Goal: Task Accomplishment & Management: Complete application form

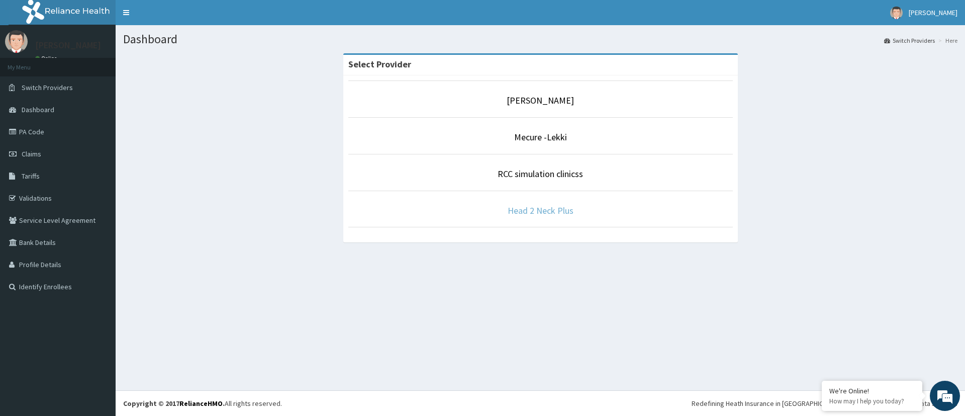
click at [537, 210] on link "Head 2 Neck Plus" at bounding box center [541, 211] width 66 height 12
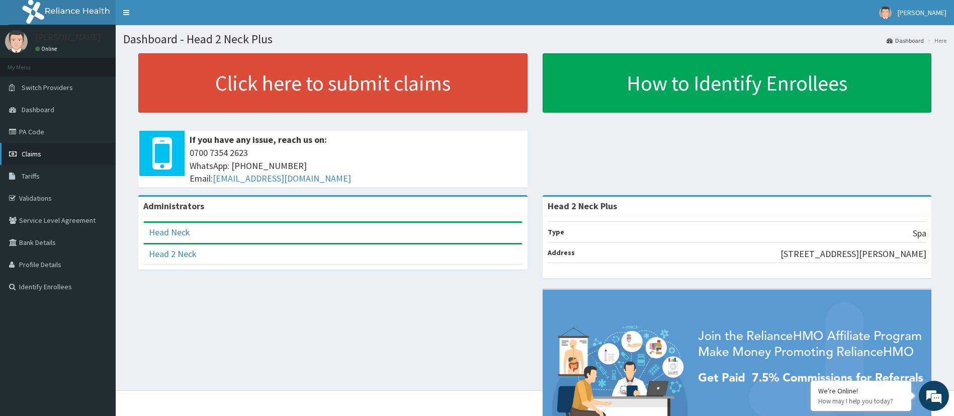
click at [57, 156] on link "Claims" at bounding box center [58, 154] width 116 height 22
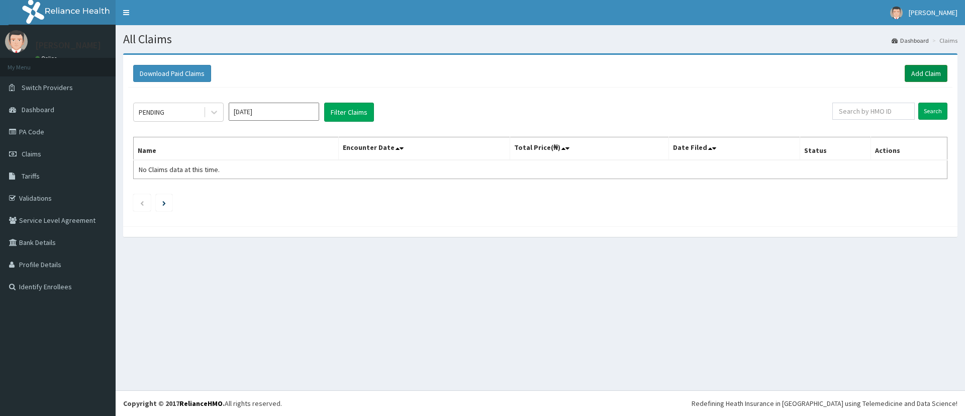
click at [908, 70] on link "Add Claim" at bounding box center [926, 73] width 43 height 17
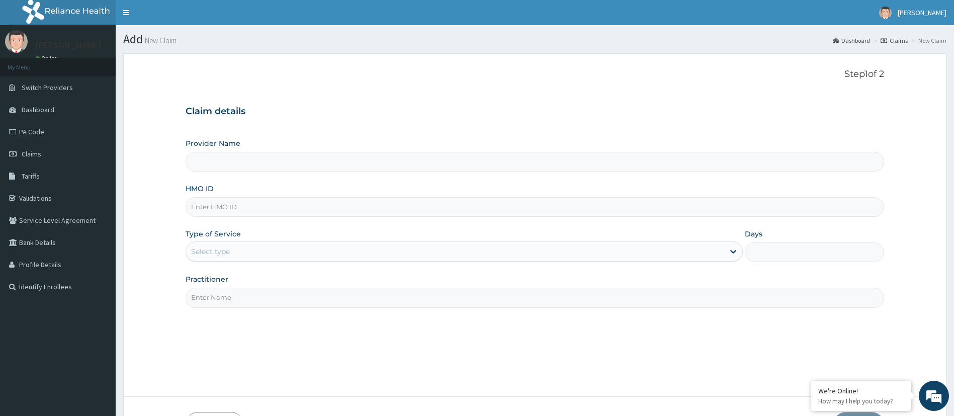
click at [235, 203] on input "HMO ID" at bounding box center [535, 207] width 699 height 20
type input "Head 2 Neck Plus"
type input "1"
paste input "(ARM/10145/A"
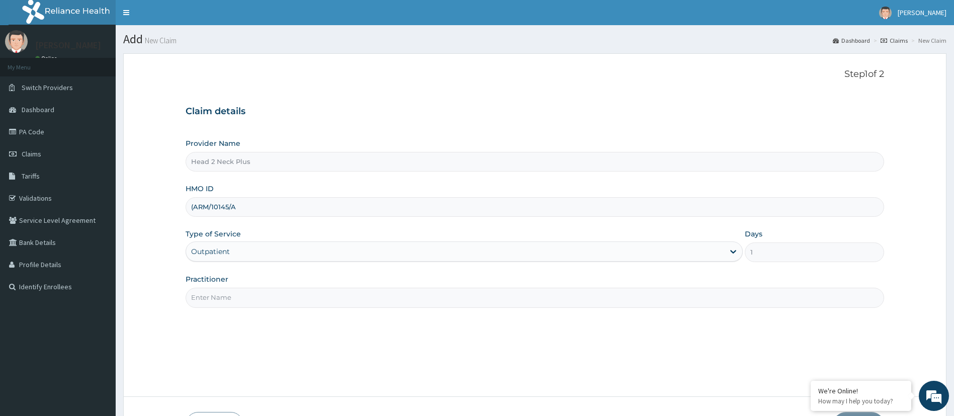
click at [208, 204] on input "(ARM/10145/A" at bounding box center [535, 207] width 699 height 20
type input "ARM/10145/A"
click at [239, 294] on input "Practitioner" at bounding box center [535, 298] width 699 height 20
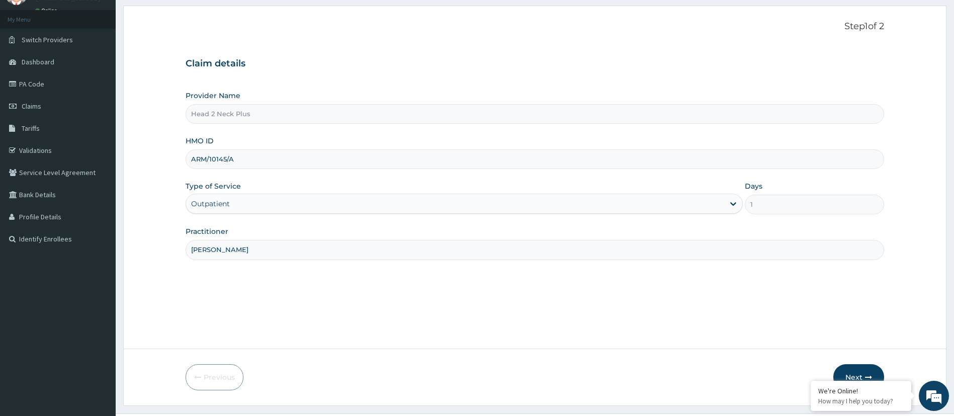
scroll to position [71, 0]
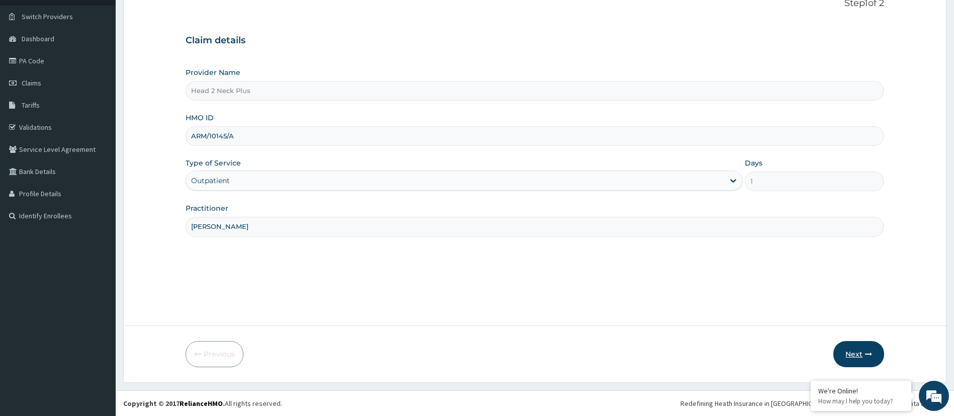
type input "Deborah"
click at [850, 354] on button "Next" at bounding box center [858, 354] width 51 height 26
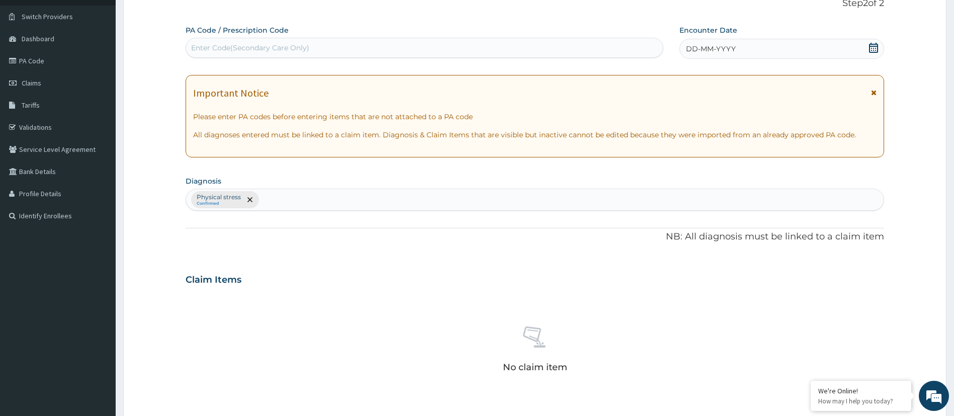
click at [868, 47] on icon at bounding box center [873, 48] width 10 height 10
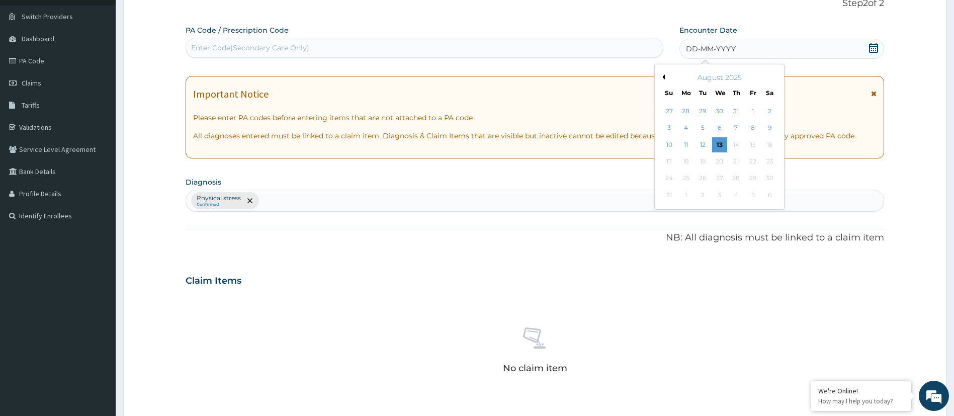
click at [663, 75] on button "Previous Month" at bounding box center [662, 76] width 5 height 5
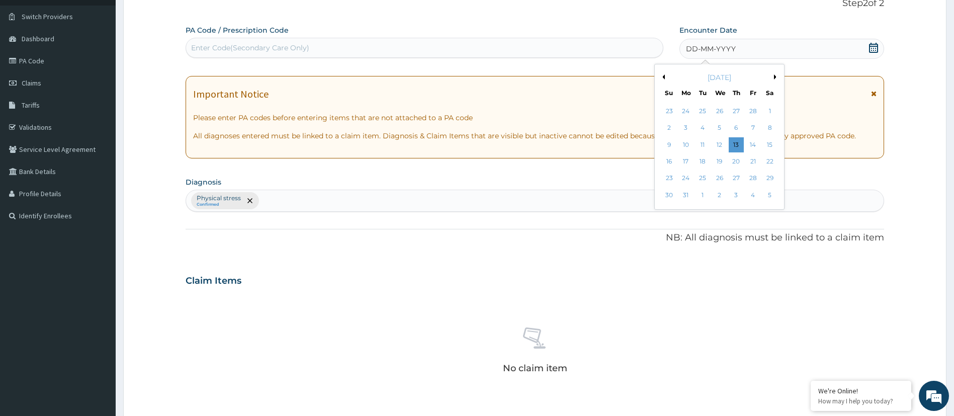
click at [663, 75] on button "Previous Month" at bounding box center [662, 76] width 5 height 5
click at [721, 124] on div "6" at bounding box center [719, 128] width 15 height 15
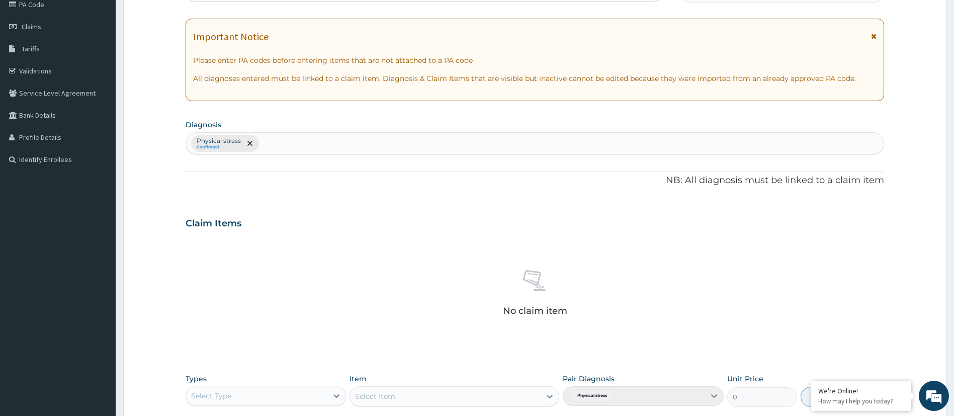
scroll to position [299, 0]
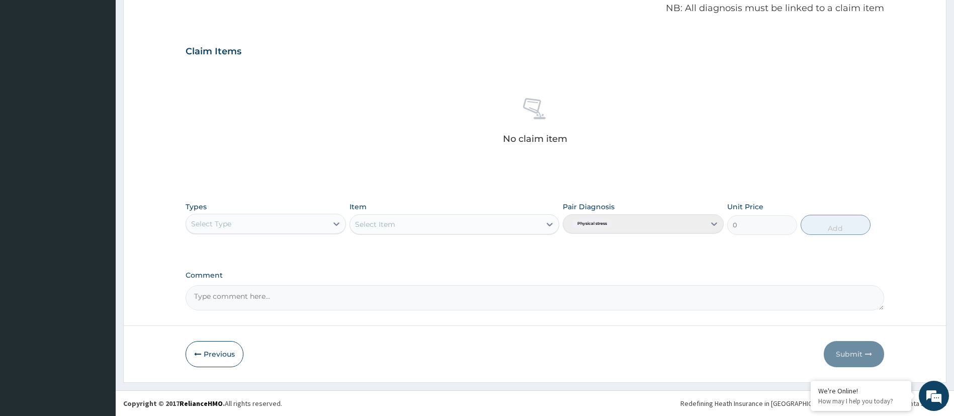
click at [271, 226] on div "Select Type" at bounding box center [257, 224] width 142 height 16
click at [264, 219] on div "Select Type" at bounding box center [257, 224] width 142 height 16
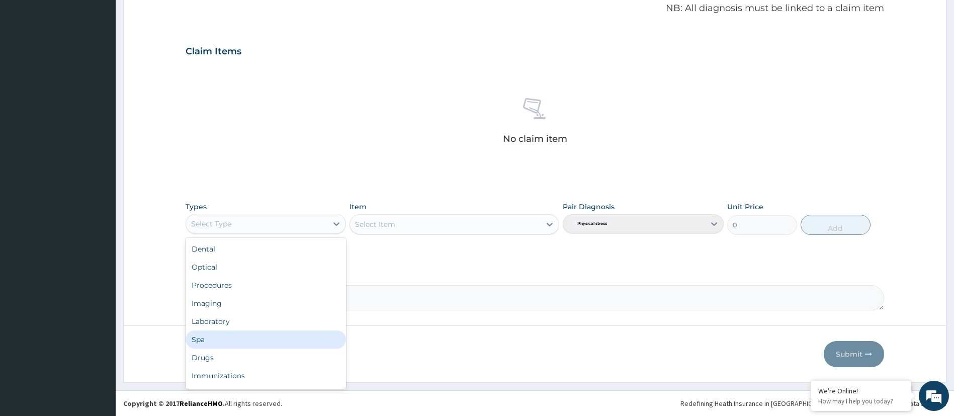
click at [260, 342] on div "Spa" at bounding box center [266, 339] width 161 height 18
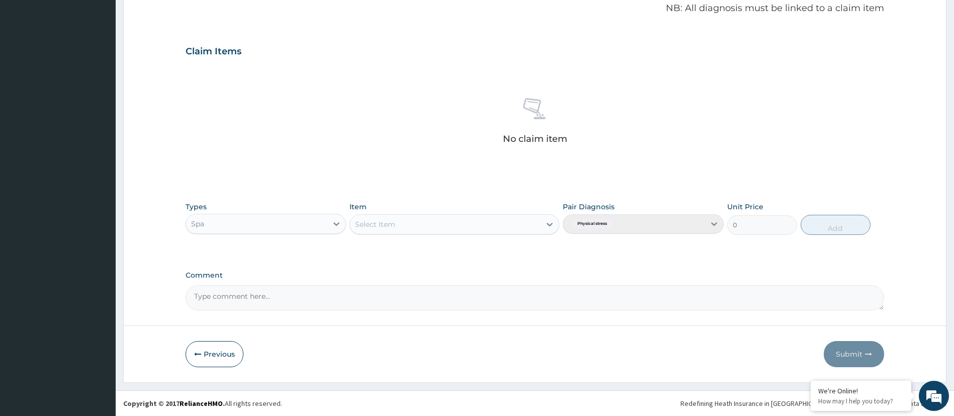
click at [402, 227] on div "Select Item" at bounding box center [445, 224] width 191 height 16
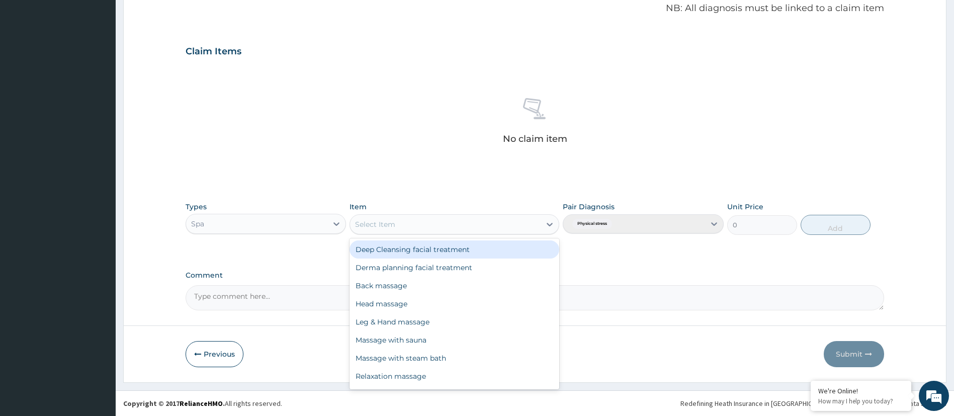
click at [418, 250] on div "Deep Cleansing facial treatment" at bounding box center [454, 249] width 210 height 18
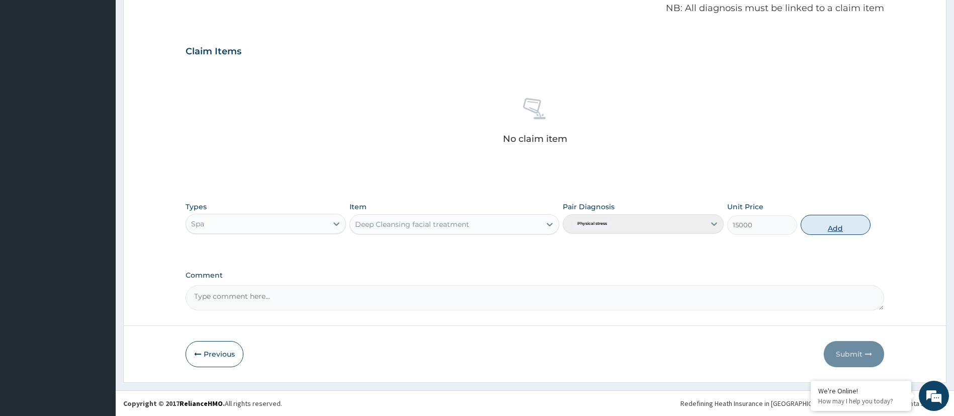
click at [843, 227] on button "Add" at bounding box center [835, 225] width 70 height 20
type input "0"
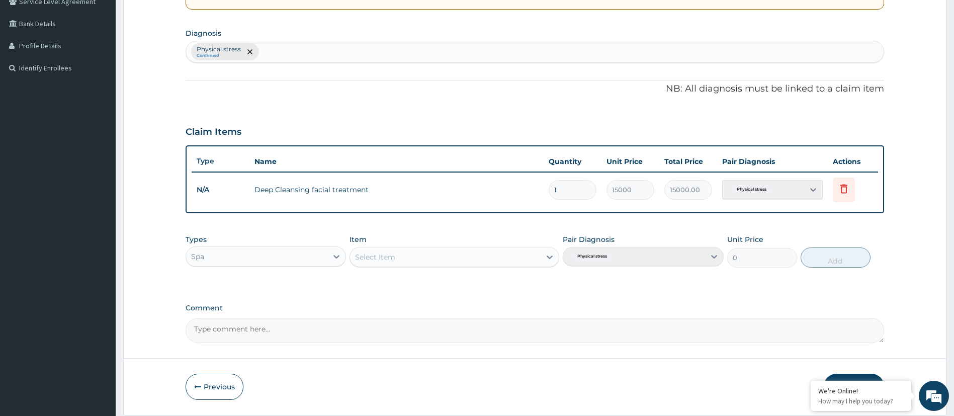
scroll to position [251, 0]
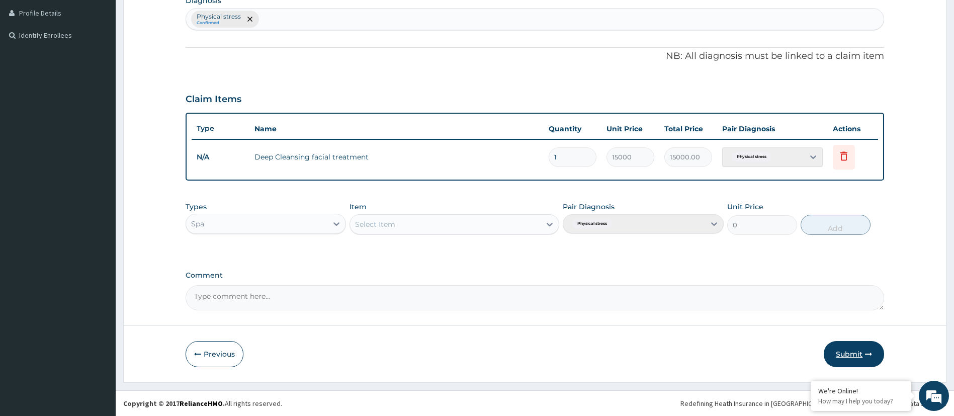
click at [851, 352] on button "Submit" at bounding box center [853, 354] width 60 height 26
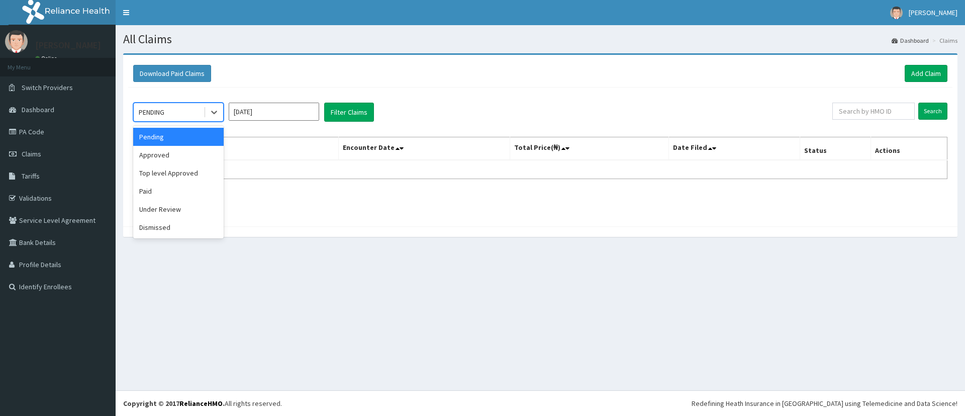
click at [176, 110] on div "PENDING" at bounding box center [169, 112] width 70 height 16
click at [190, 203] on div "Under Review" at bounding box center [178, 209] width 90 height 18
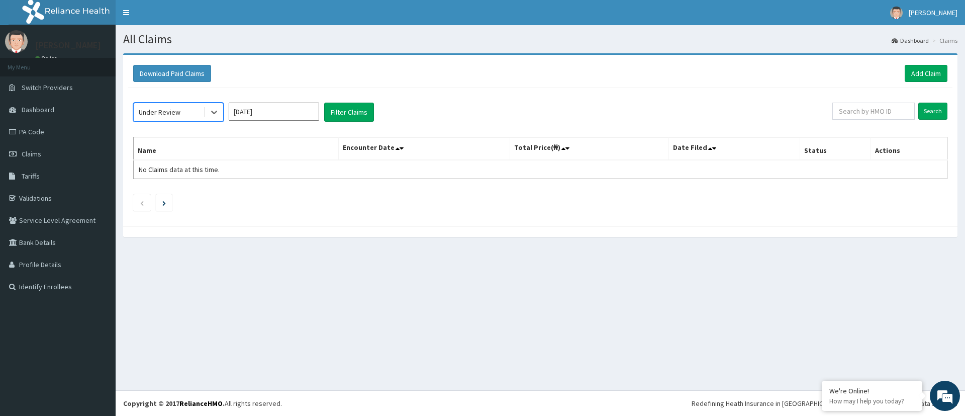
click at [269, 110] on input "Aug 2025" at bounding box center [274, 112] width 90 height 18
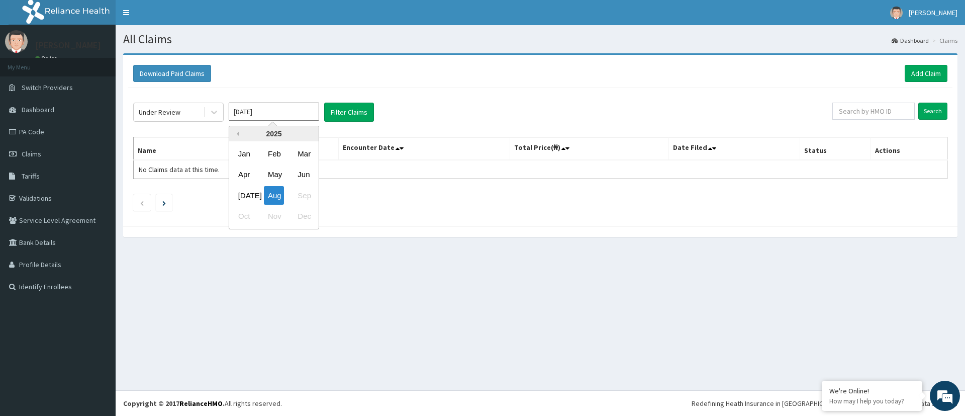
click at [237, 134] on button "Previous Year" at bounding box center [236, 133] width 5 height 5
click at [284, 217] on div "Nov" at bounding box center [274, 216] width 20 height 19
type input "Nov 2024"
click at [347, 107] on button "Filter Claims" at bounding box center [349, 112] width 50 height 19
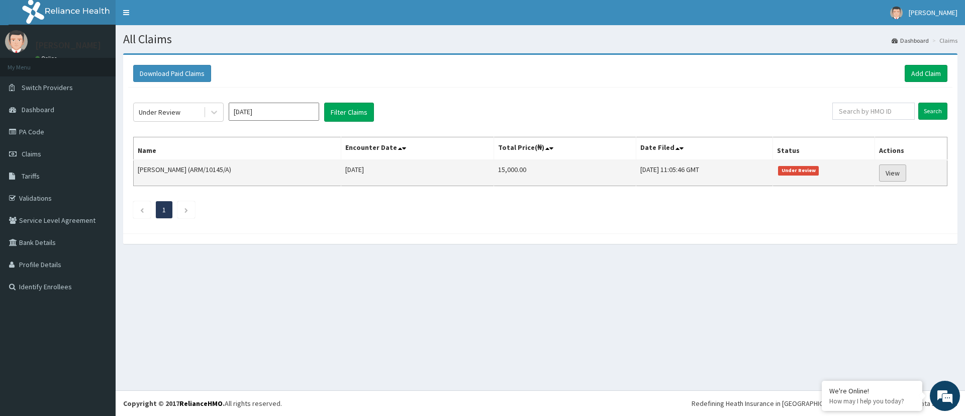
click at [895, 168] on link "View" at bounding box center [892, 172] width 27 height 17
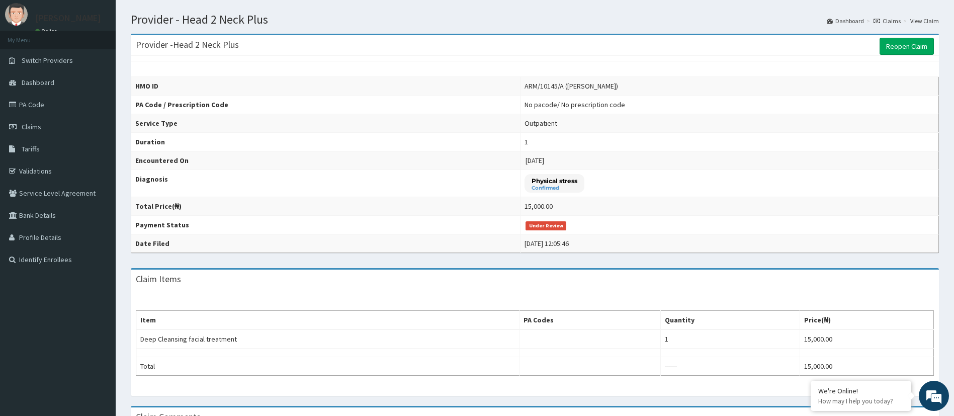
scroll to position [179, 0]
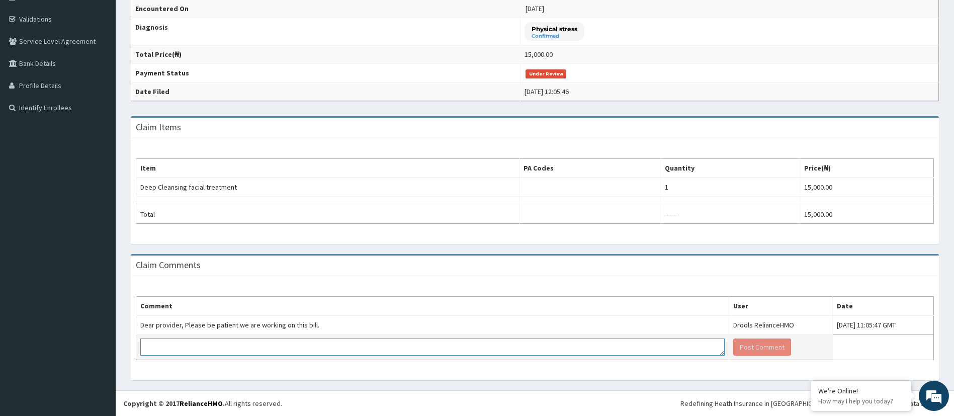
click at [195, 341] on textarea at bounding box center [432, 346] width 584 height 17
paste textarea "PA/FD3AC2"
type textarea "PA/FD3AC2"
click at [733, 344] on button "Post Comment" at bounding box center [762, 346] width 58 height 17
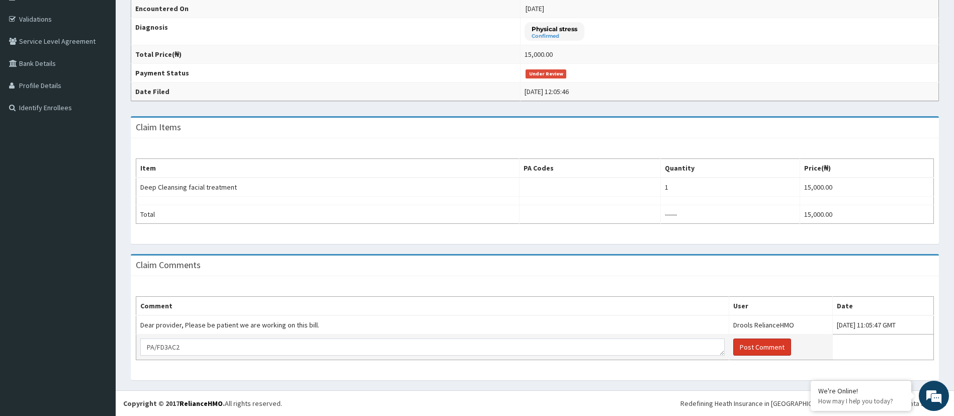
click at [733, 344] on button "Post Comment" at bounding box center [762, 346] width 58 height 17
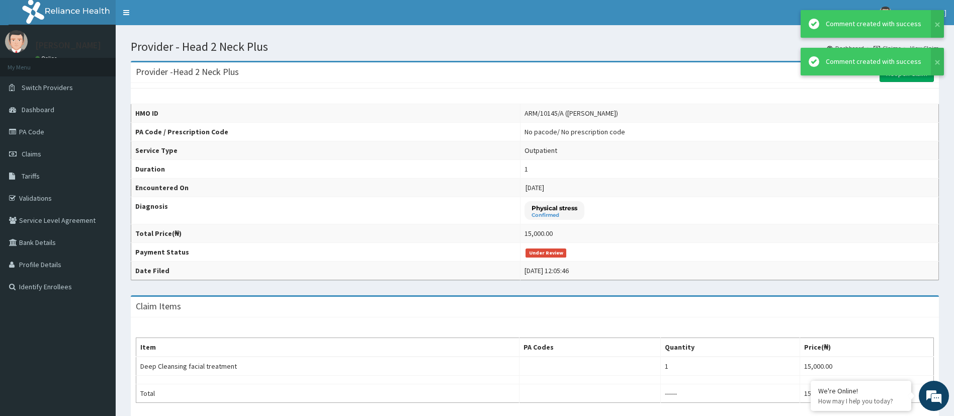
scroll to position [0, 0]
